Goal: Transaction & Acquisition: Purchase product/service

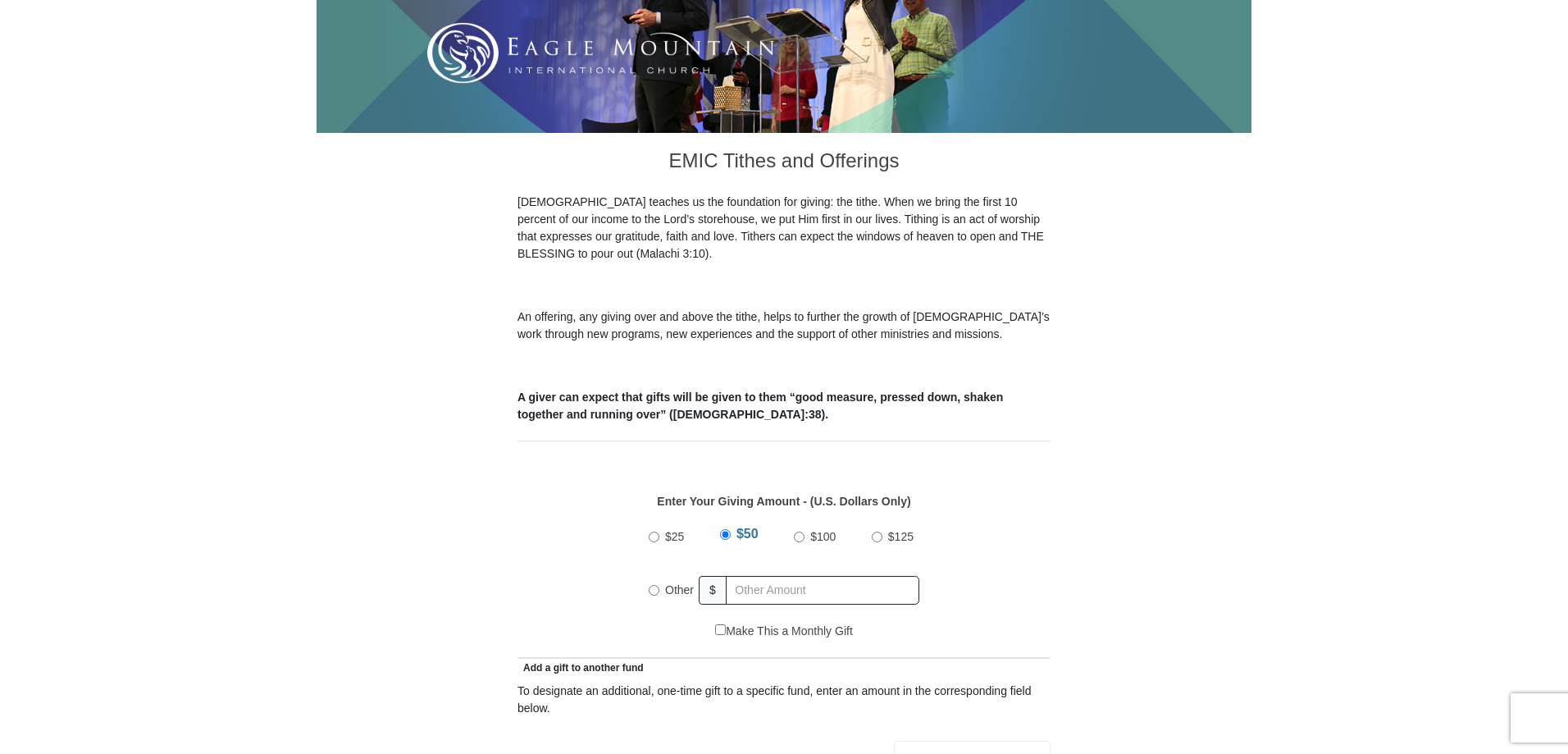
click at [798, 532] on input "$100" at bounding box center [799, 537] width 11 height 11
radio input "true"
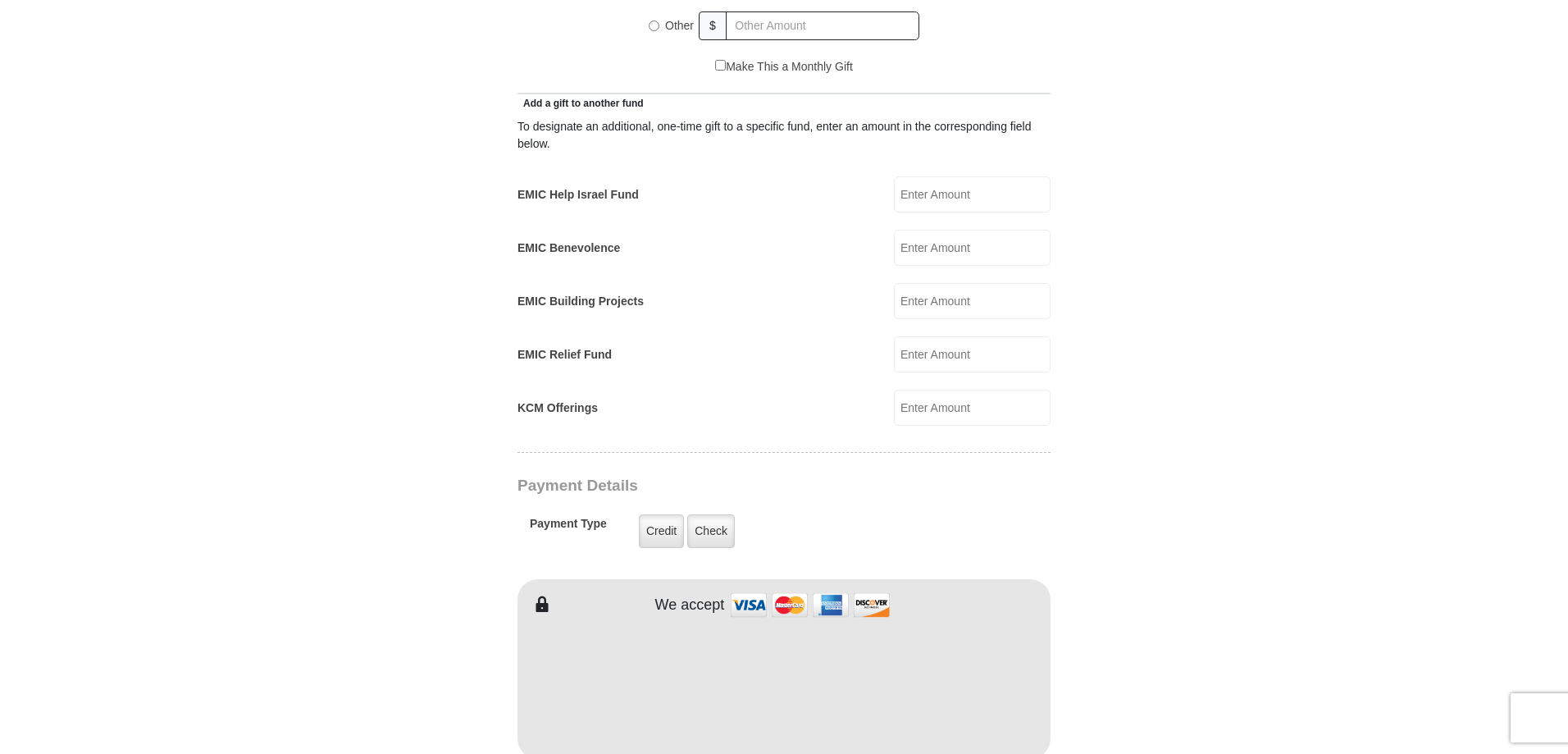
scroll to position [903, 0]
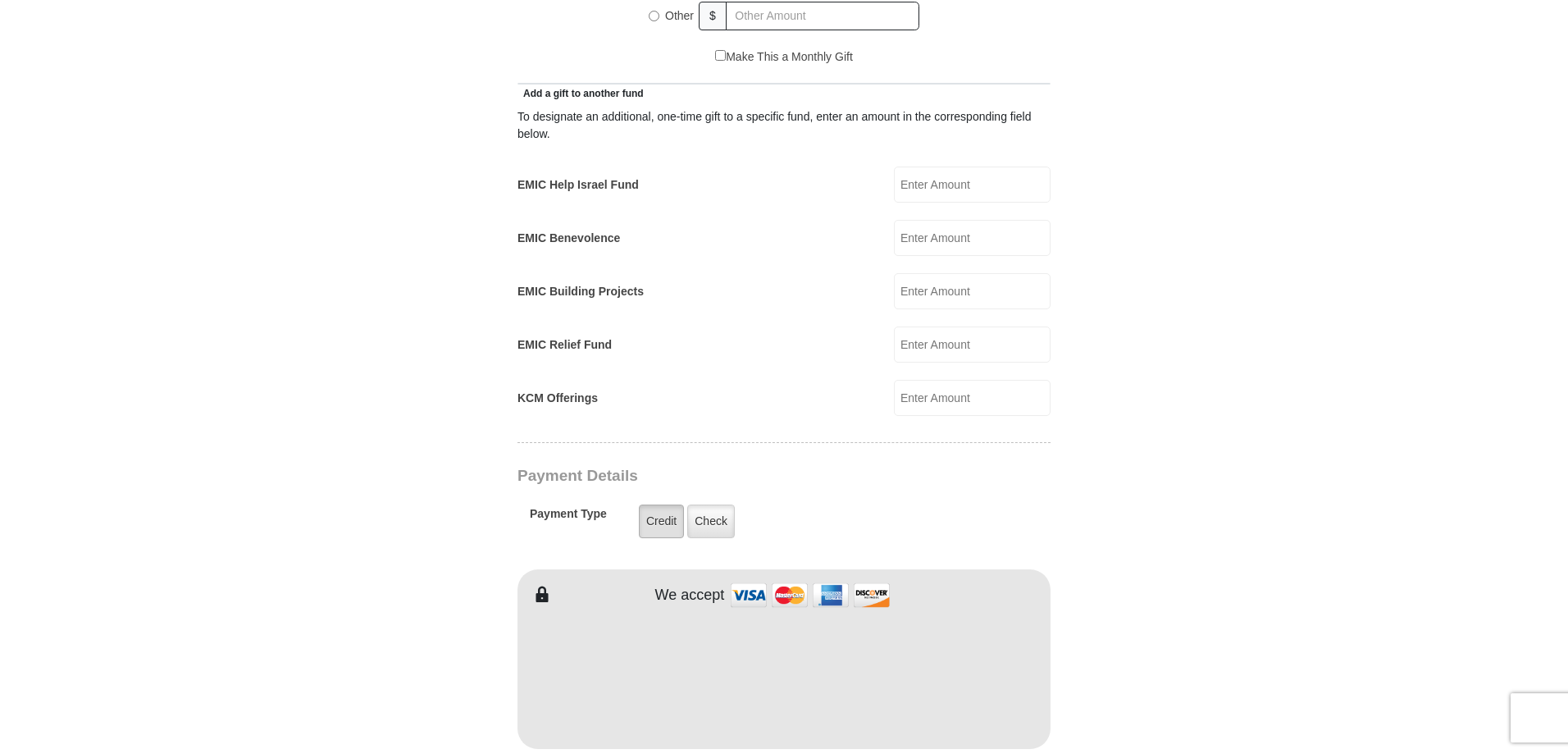
click at [656, 505] on label "Credit" at bounding box center [661, 522] width 45 height 34
click at [0, 0] on input "Credit" at bounding box center [0, 0] width 0 height 0
type input "Sheri"
type input "Cromley"
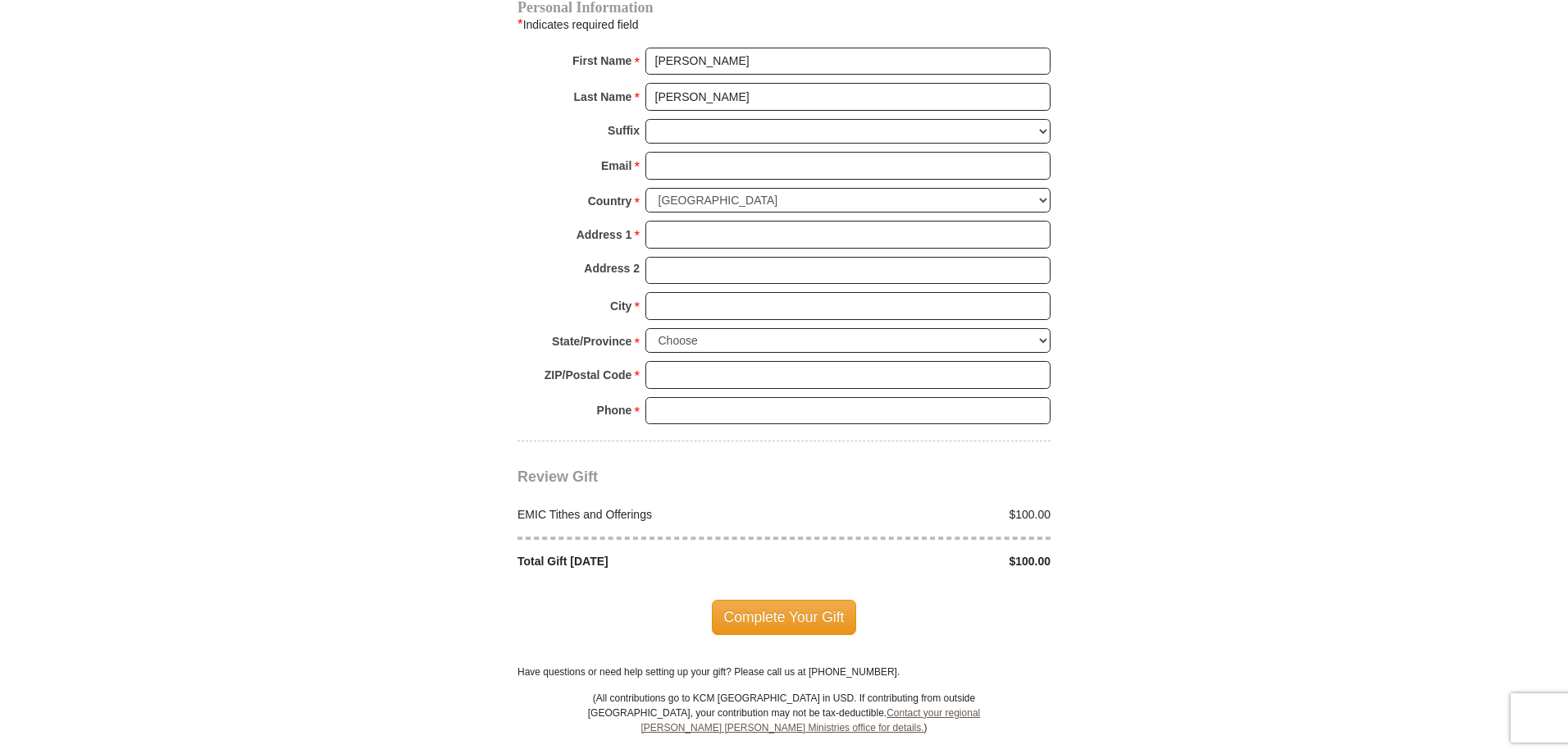
scroll to position [1723, 0]
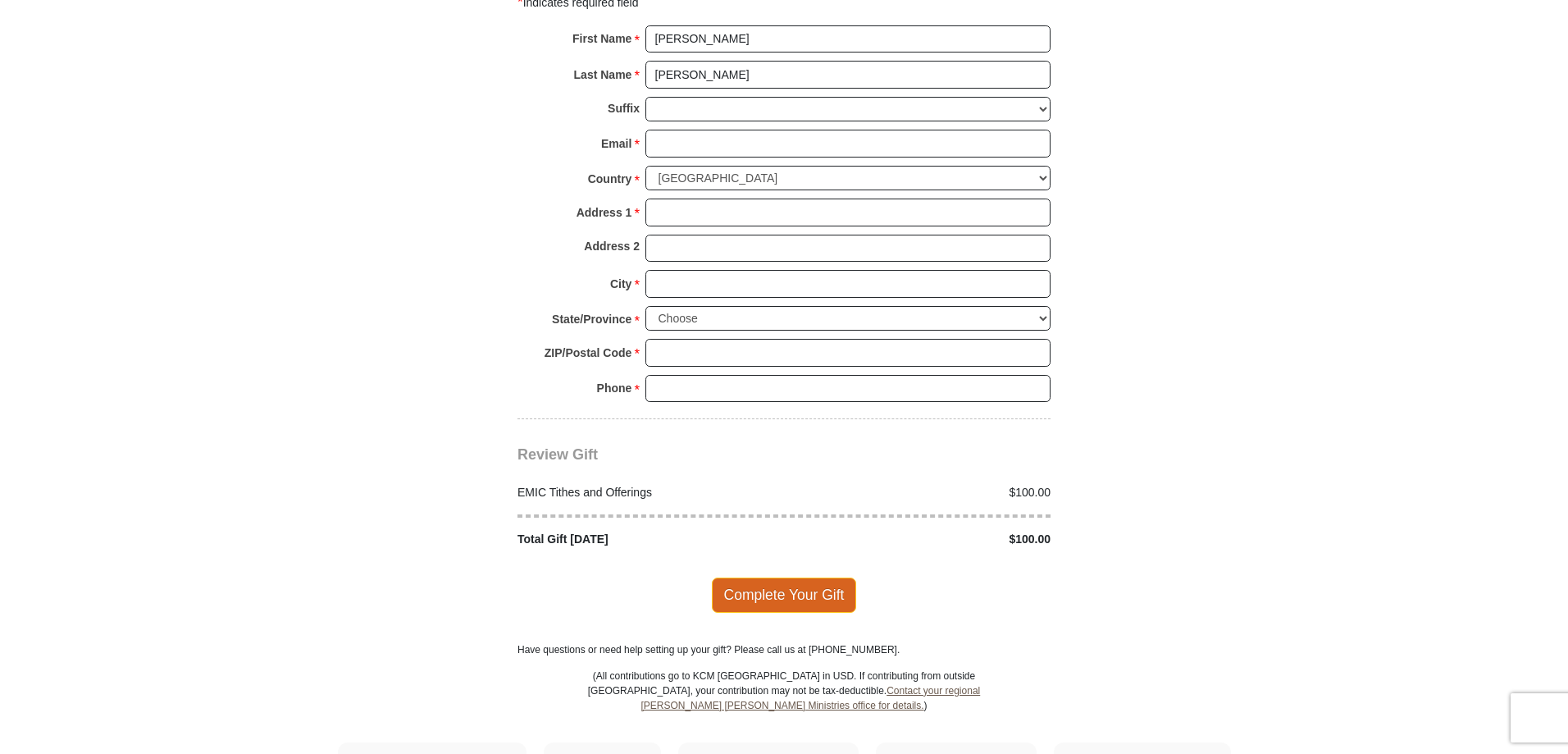
click at [772, 578] on span "Complete Your Gift" at bounding box center [784, 594] width 145 height 35
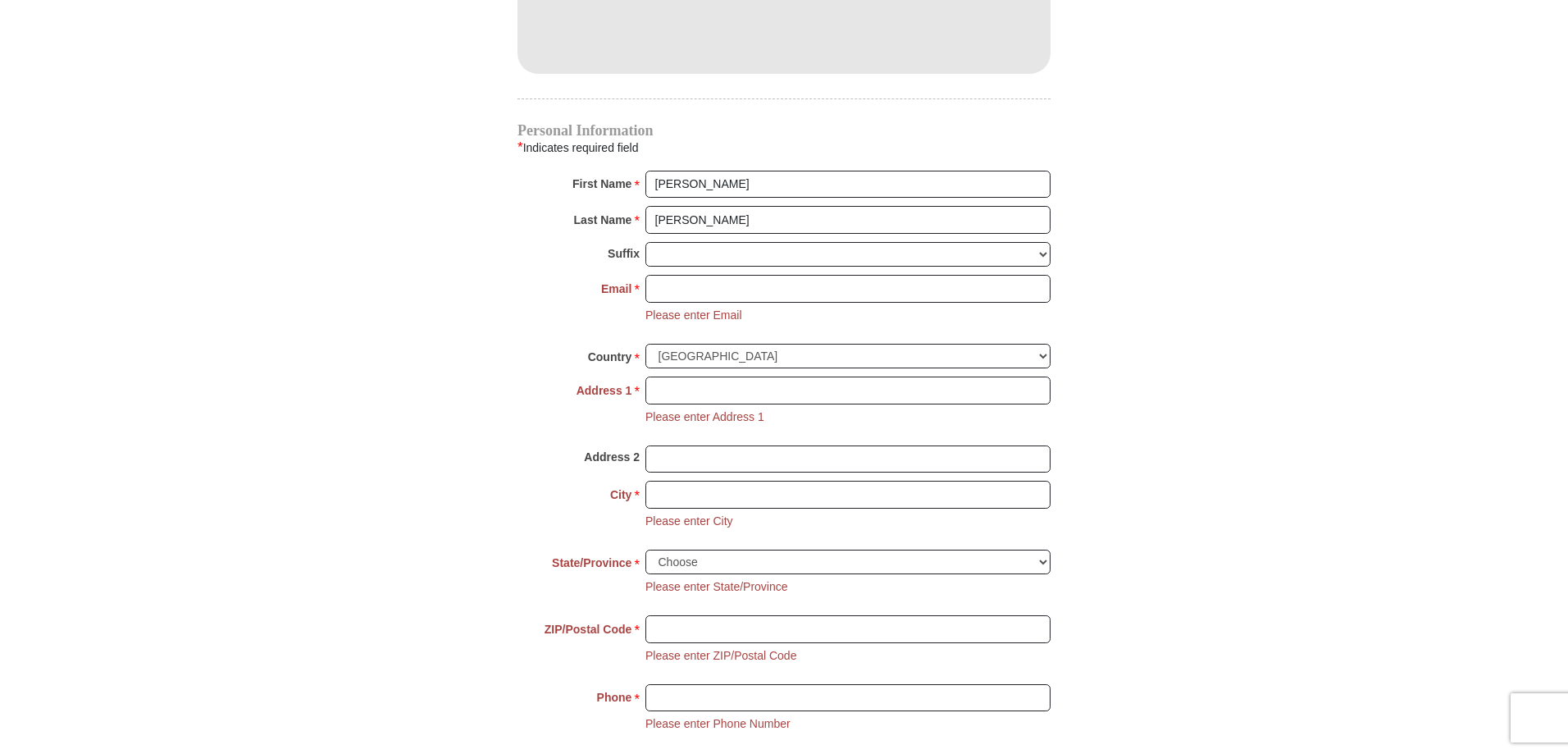
scroll to position [1574, 0]
drag, startPoint x: 662, startPoint y: 278, endPoint x: 671, endPoint y: 277, distance: 9.1
click at [662, 279] on input "Email *" at bounding box center [848, 292] width 405 height 28
type input "scromley@yahoo.com"
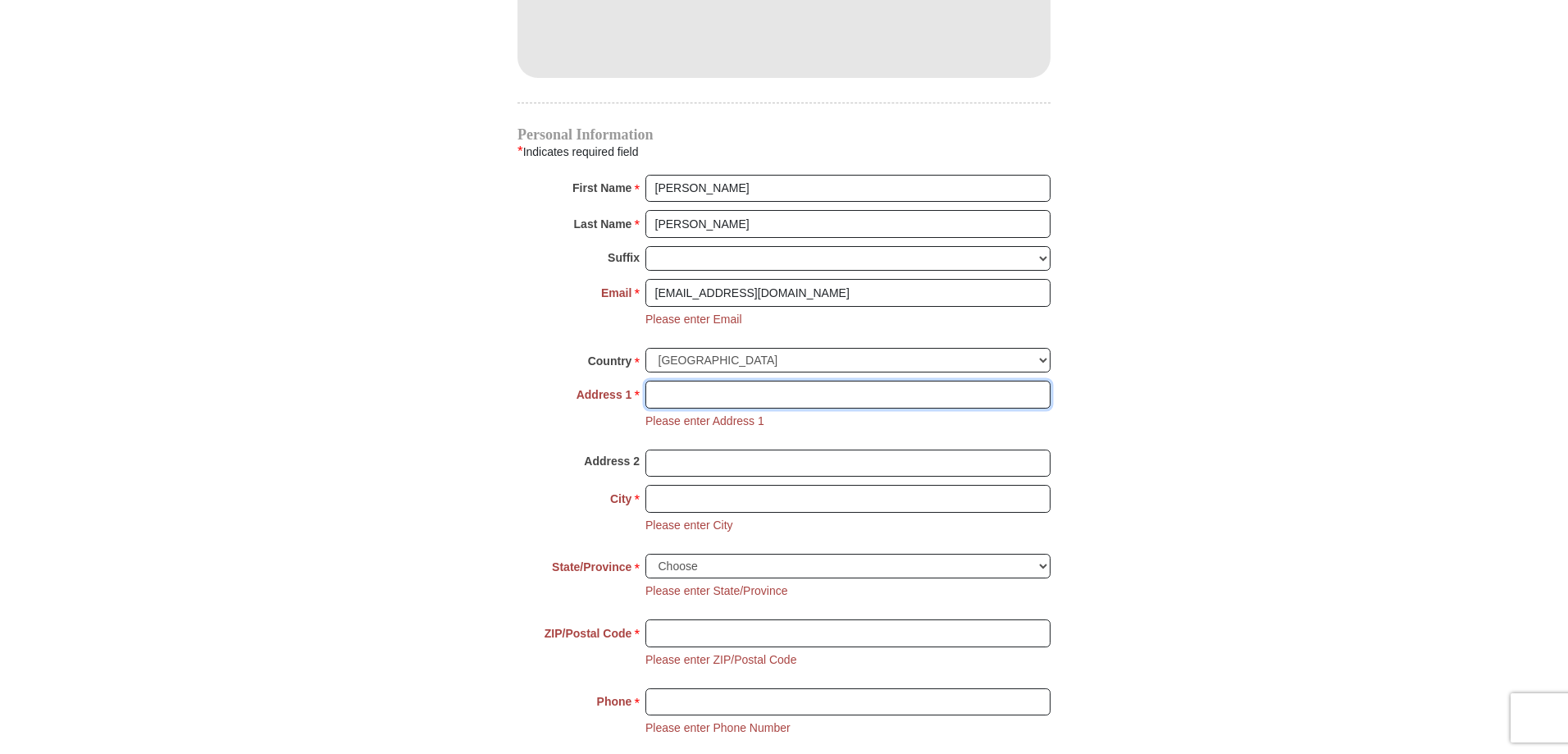
type input "2137 WALTZER RD"
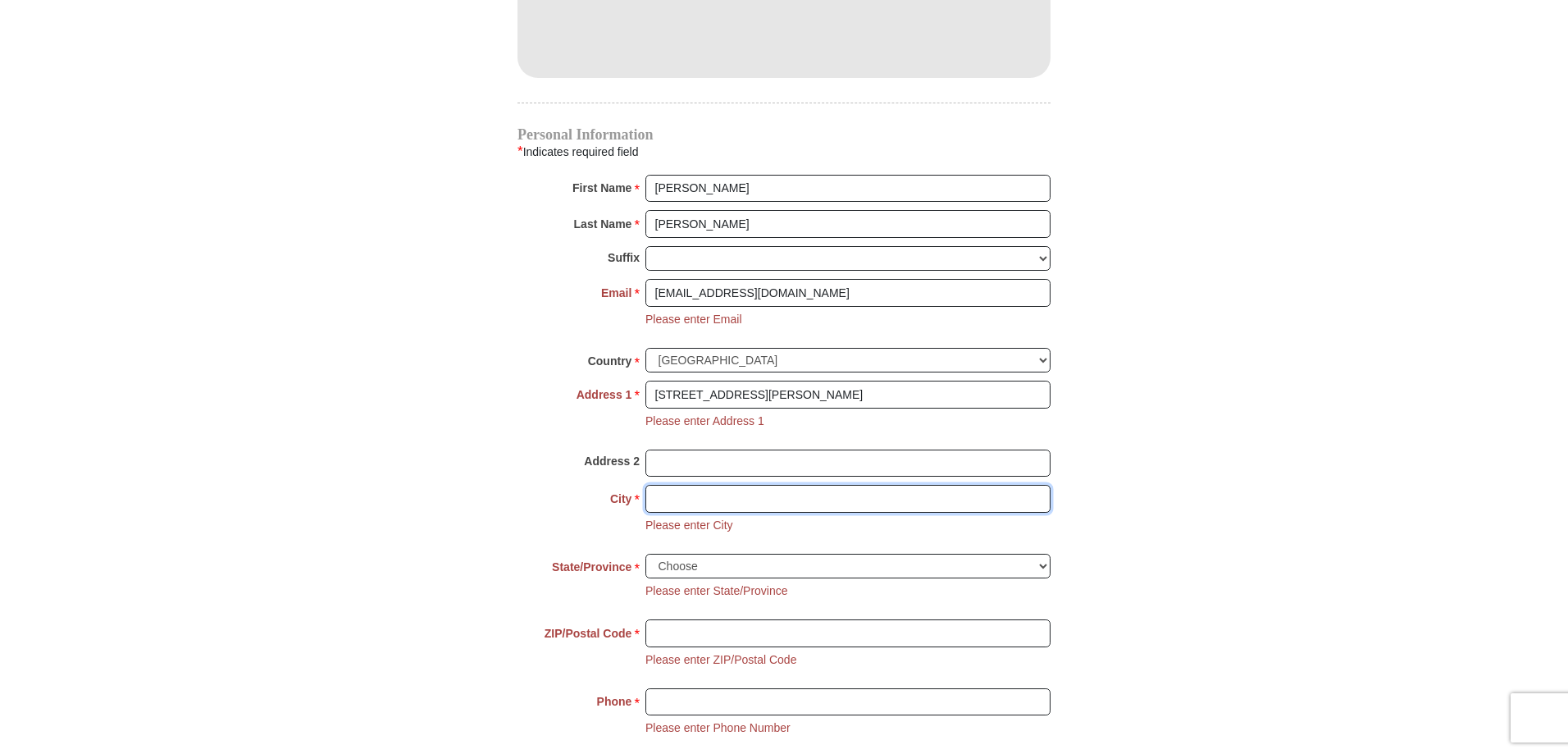
type input "SANTA ROSA"
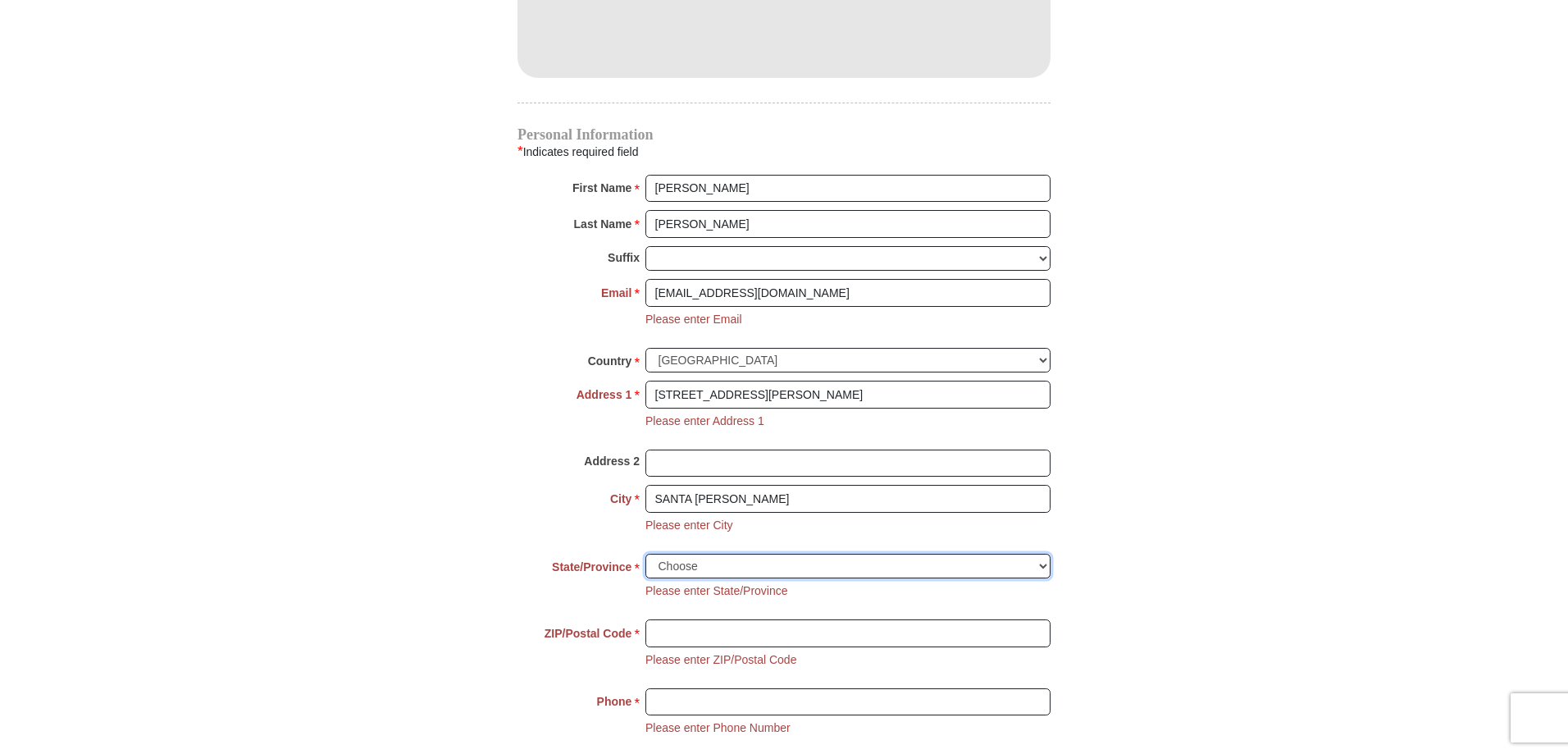
select select "CA"
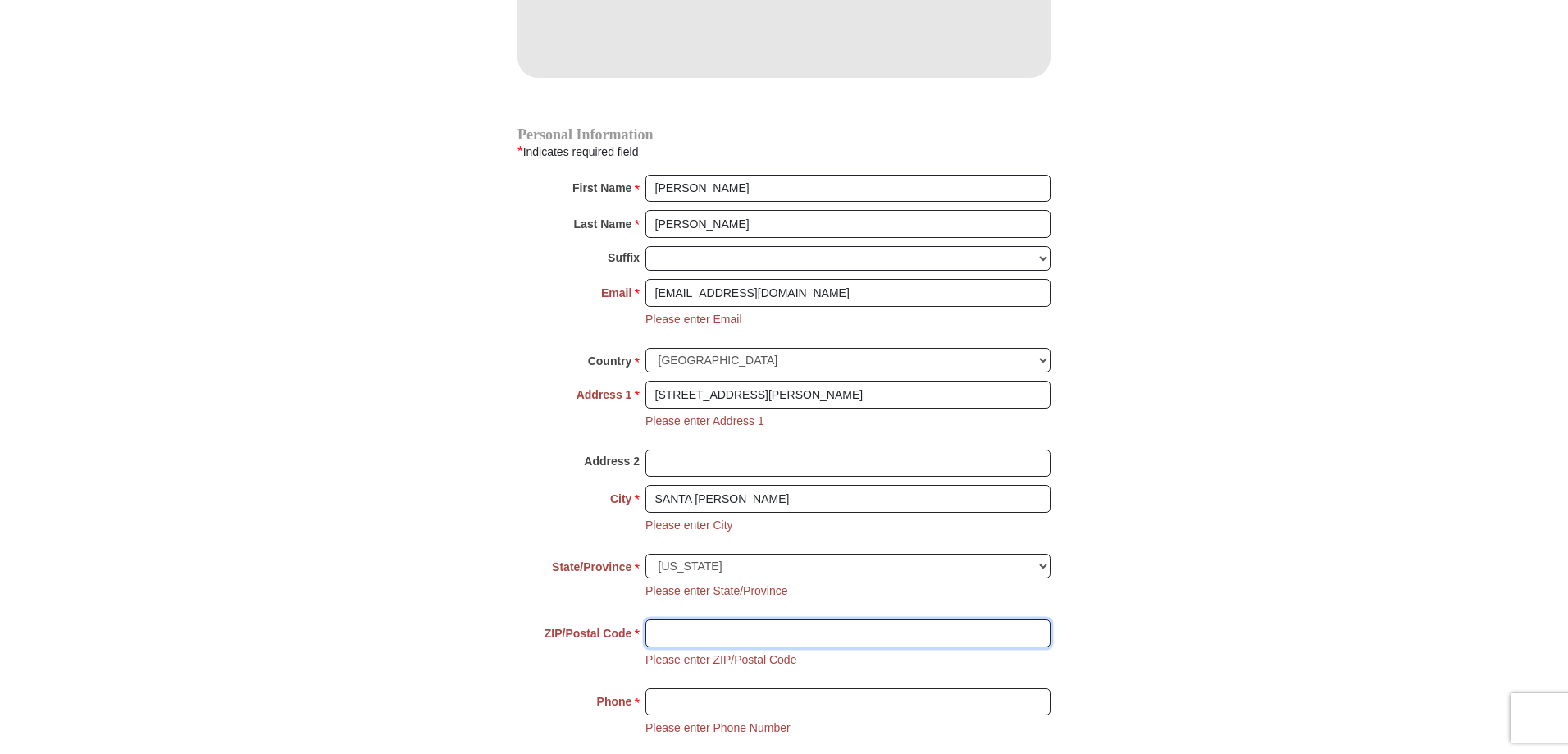
type input "95403"
type input "7075294073"
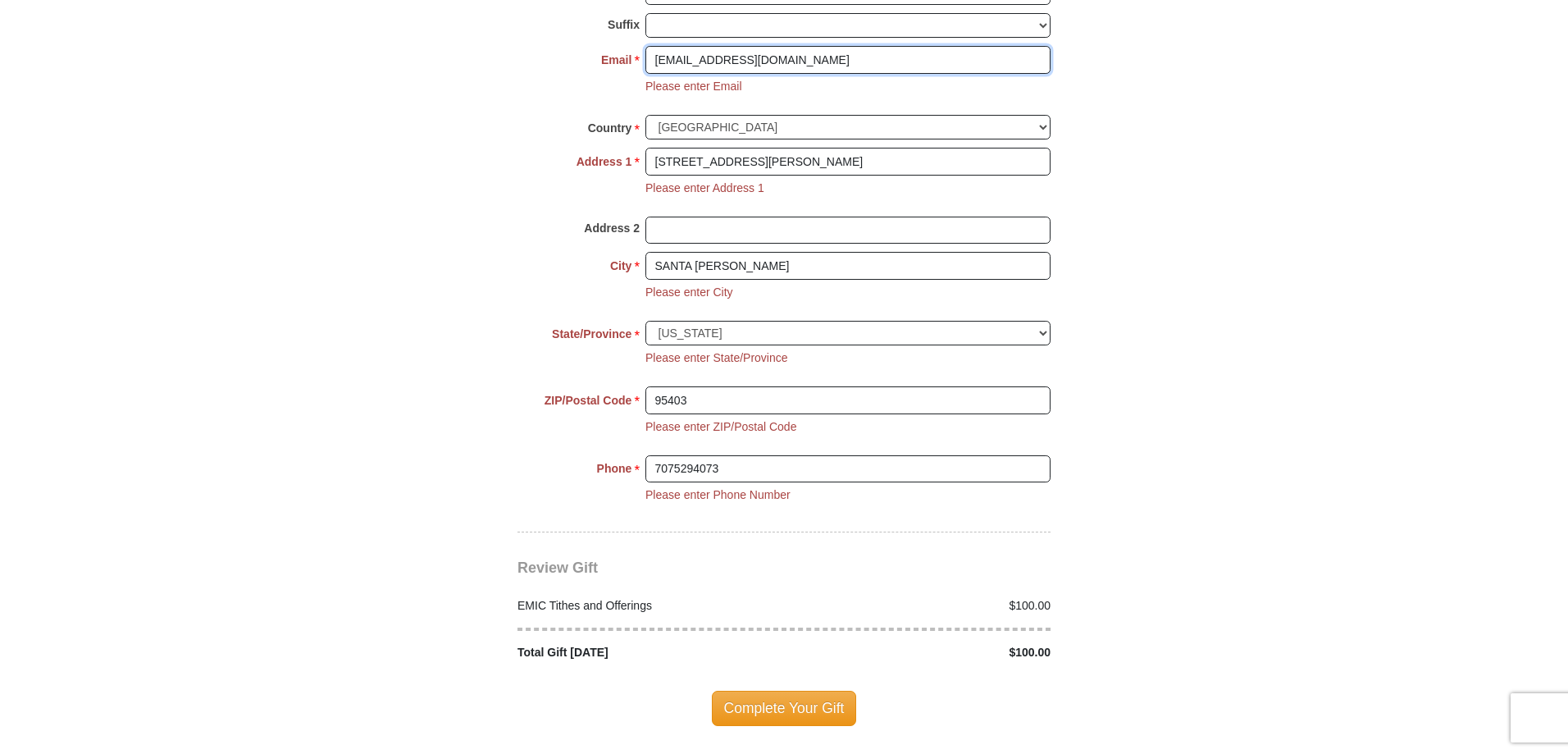
scroll to position [1902, 0]
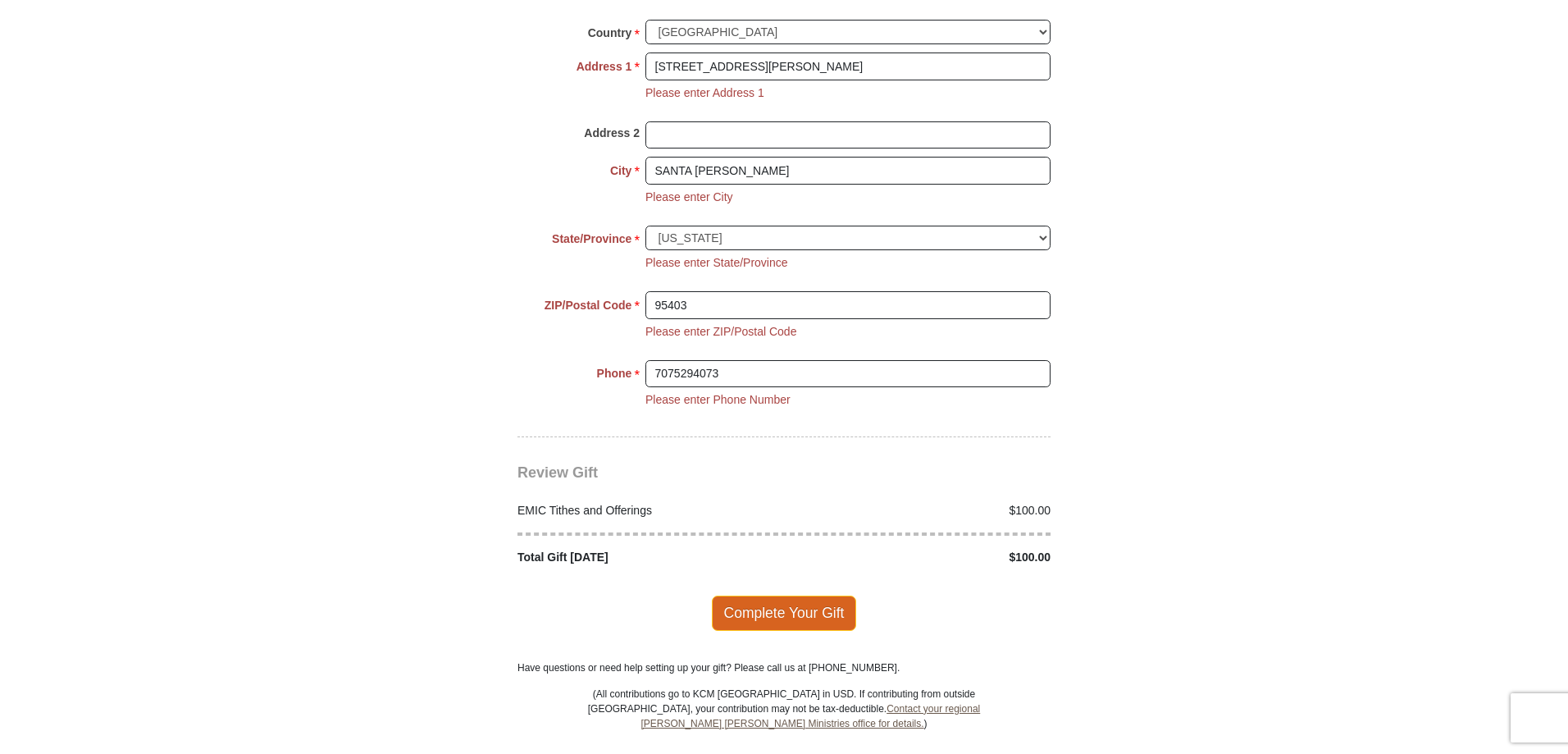
click at [805, 595] on span "Complete Your Gift" at bounding box center [784, 612] width 145 height 35
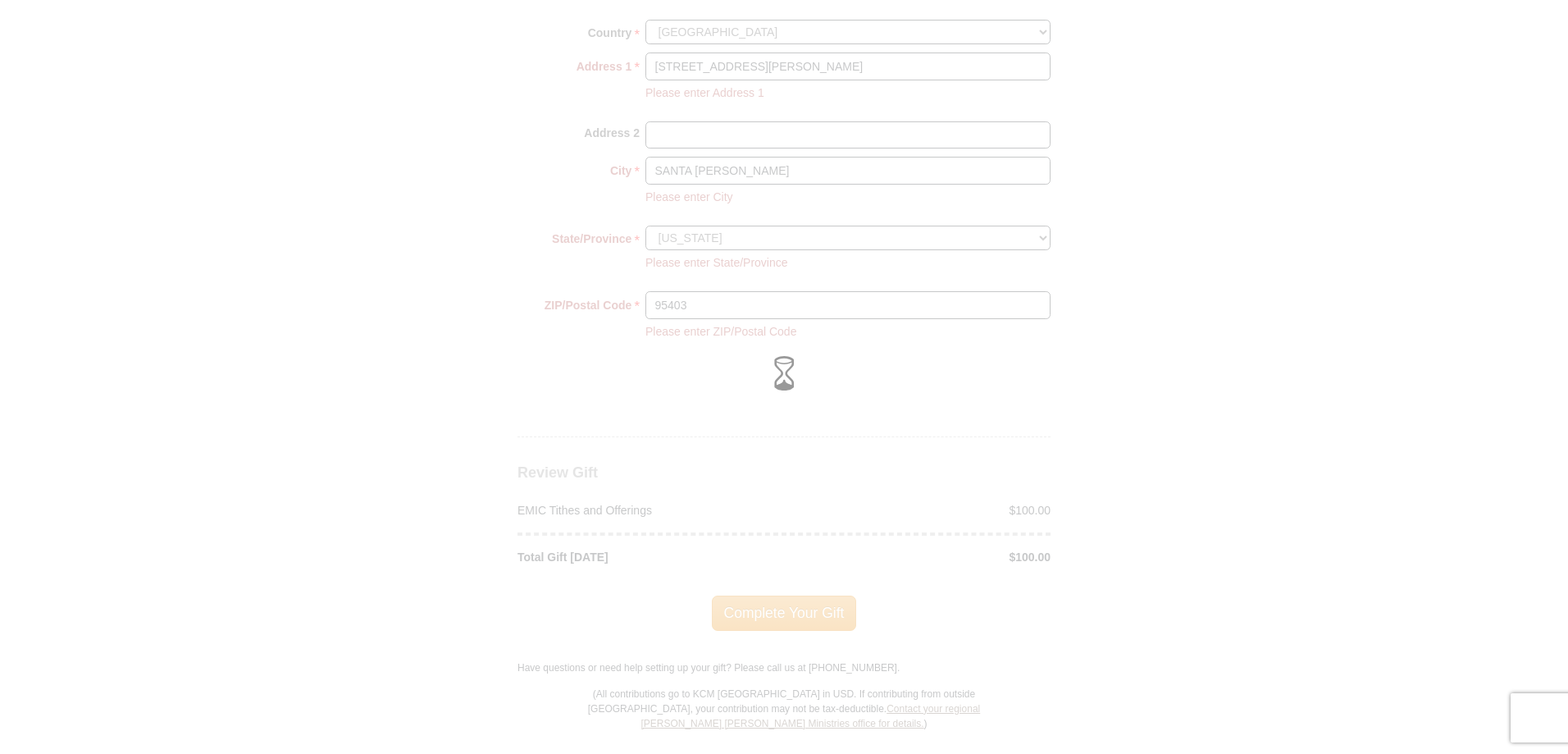
scroll to position [1869, 0]
